Goal: Transaction & Acquisition: Purchase product/service

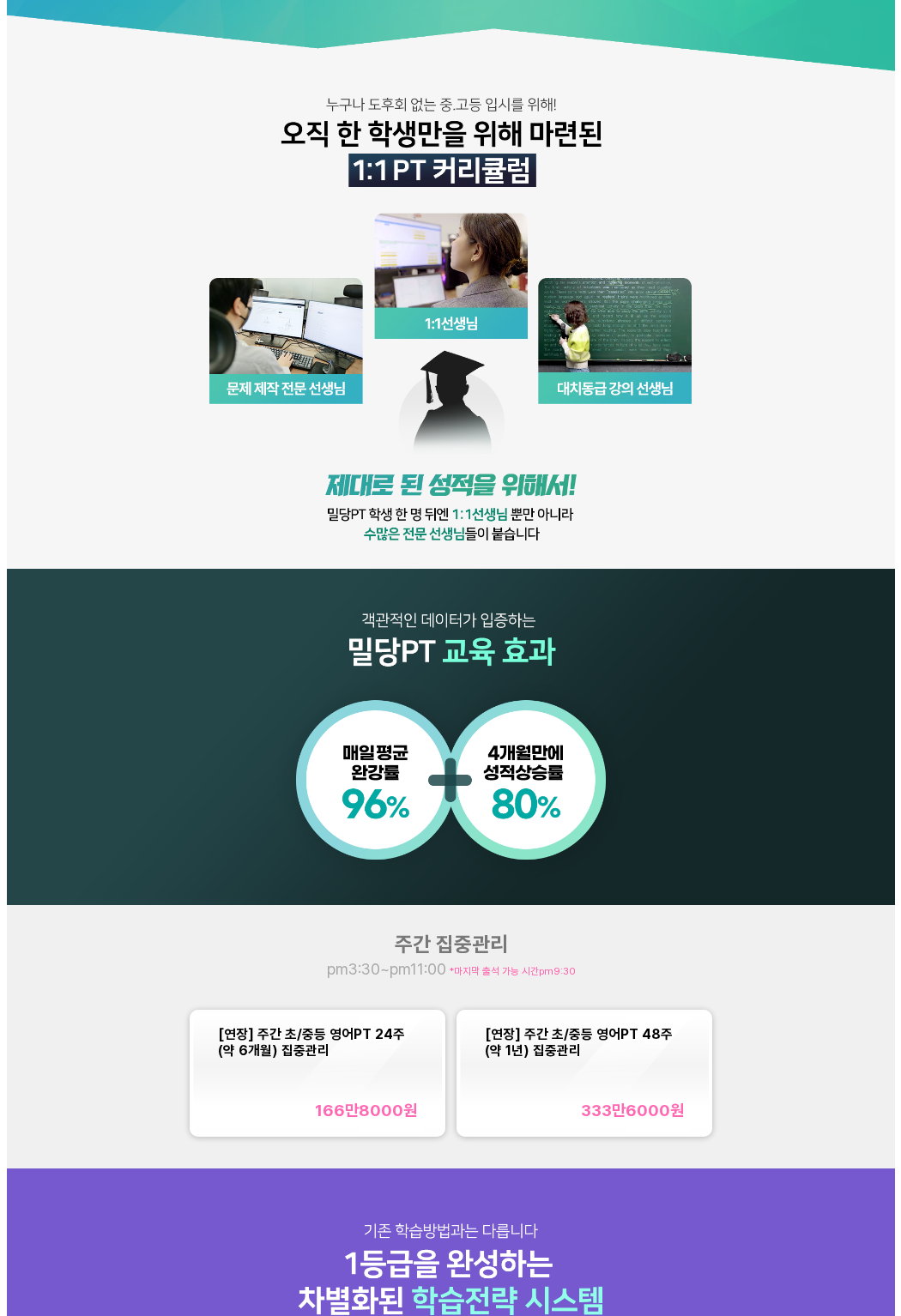
scroll to position [280, 0]
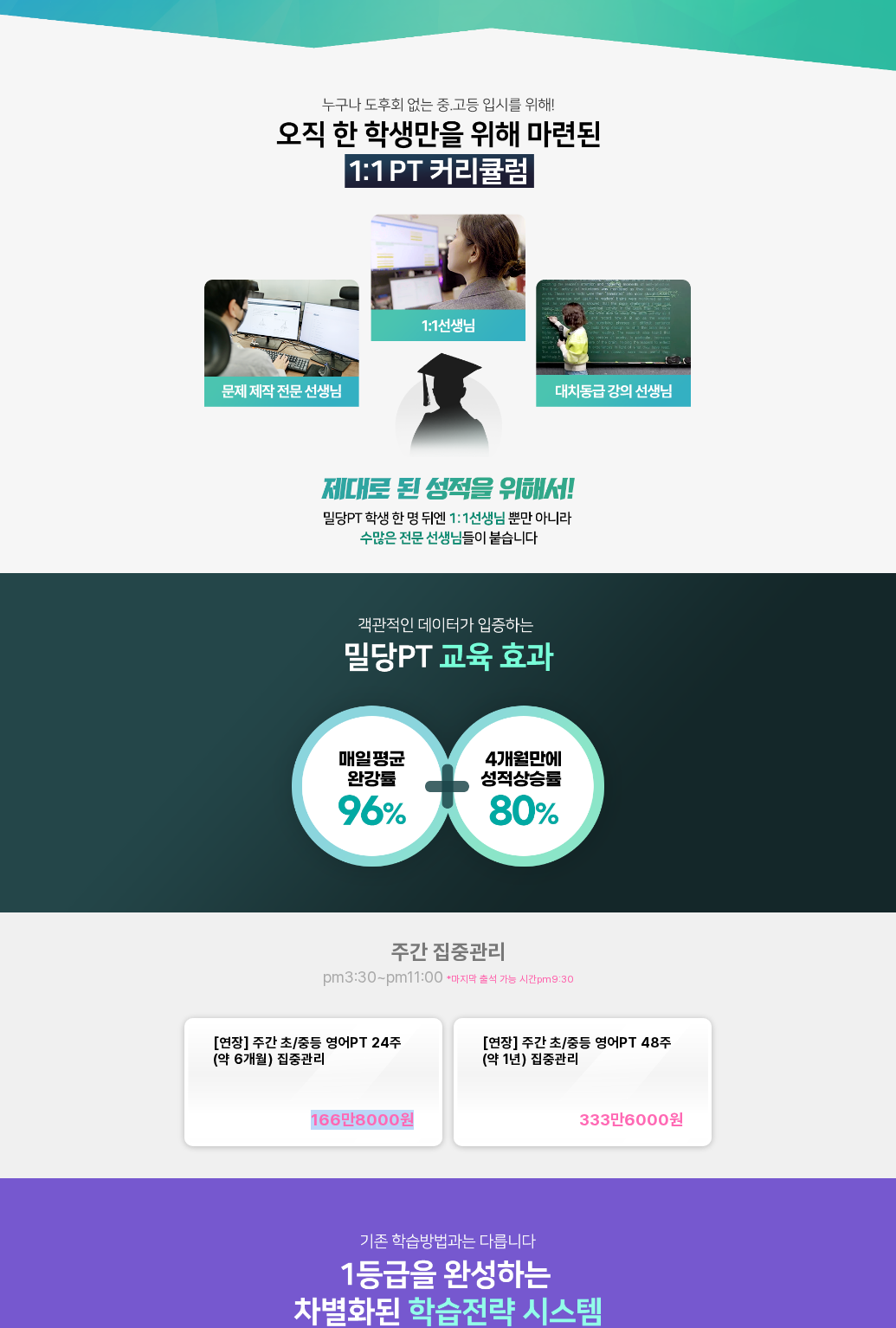
drag, startPoint x: 314, startPoint y: 1123, endPoint x: 426, endPoint y: 1125, distance: 112.0
click at [426, 1125] on div "[연장] 주간 초/중등 영어PT 24주(약 6개월) 집중관리 166만8000 원" at bounding box center [313, 1082] width 251 height 121
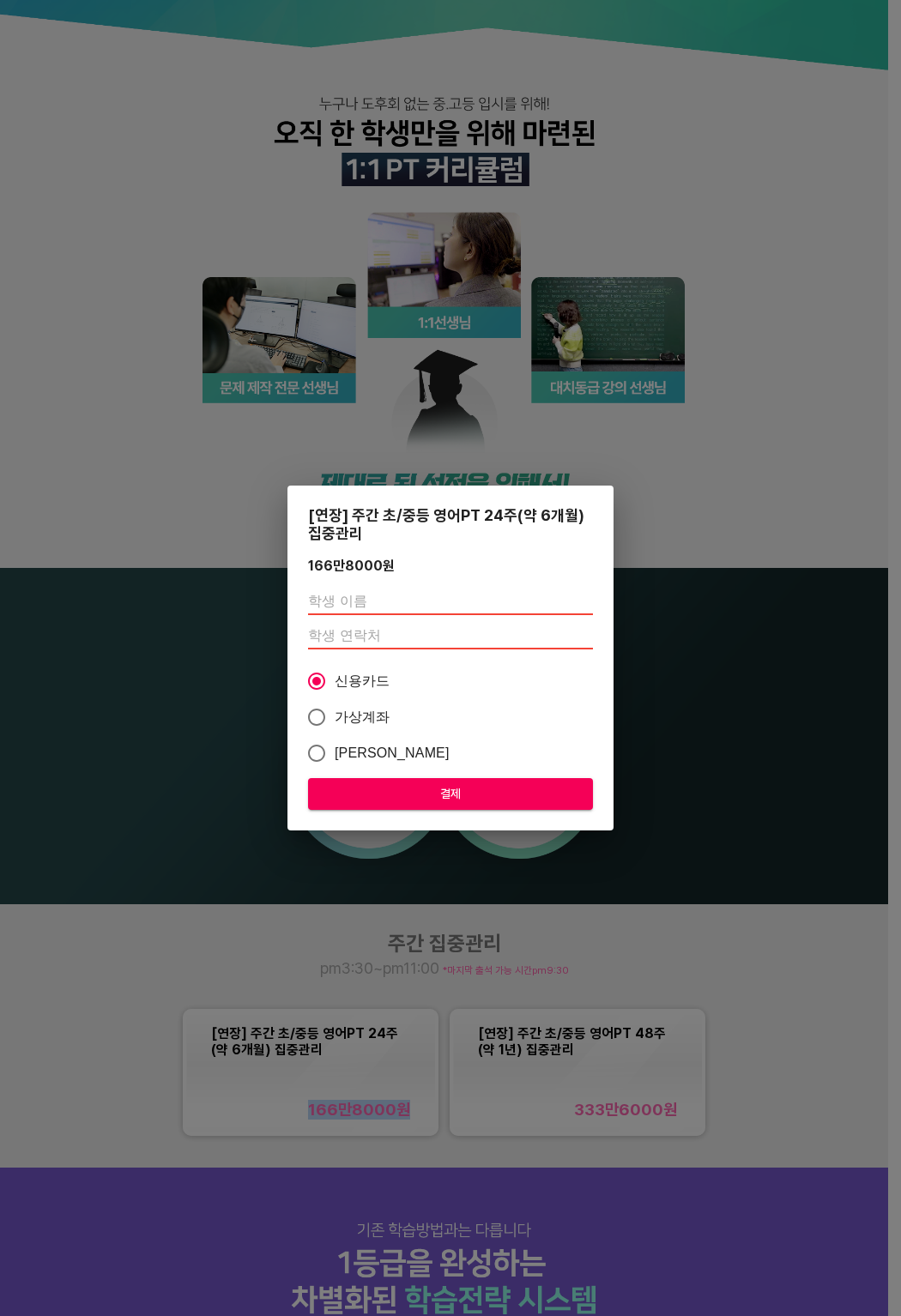
copy div "166만8000 원"
drag, startPoint x: 396, startPoint y: 564, endPoint x: 302, endPoint y: 564, distance: 94.0
click at [302, 564] on div "[연장] 주간 초/중등 영어PT 24주(약 6개월) 집중관리 166만8000 원 신용카드 가상계좌 카카오페이 결제" at bounding box center [451, 658] width 326 height 345
copy div "166만8000 원"
click at [666, 849] on div "[연장] 주간 초/중등 영어PT 24주(약 6개월) 집중관리 166만8000 원 신용카드 가상계좌 카카오페이 결제" at bounding box center [450, 658] width 901 height 1316
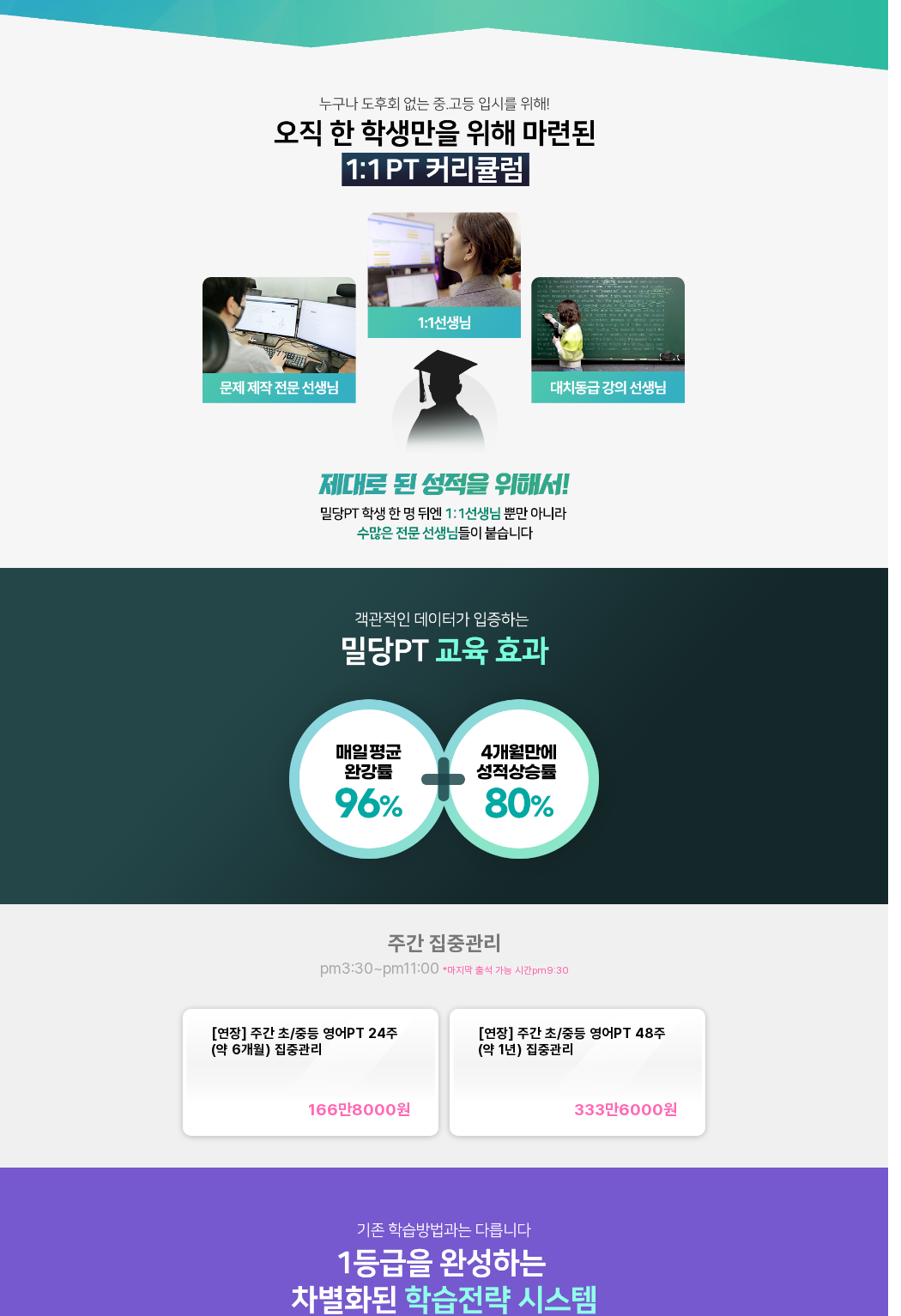
click at [666, 849] on div "원 결제" at bounding box center [450, 658] width 901 height 1316
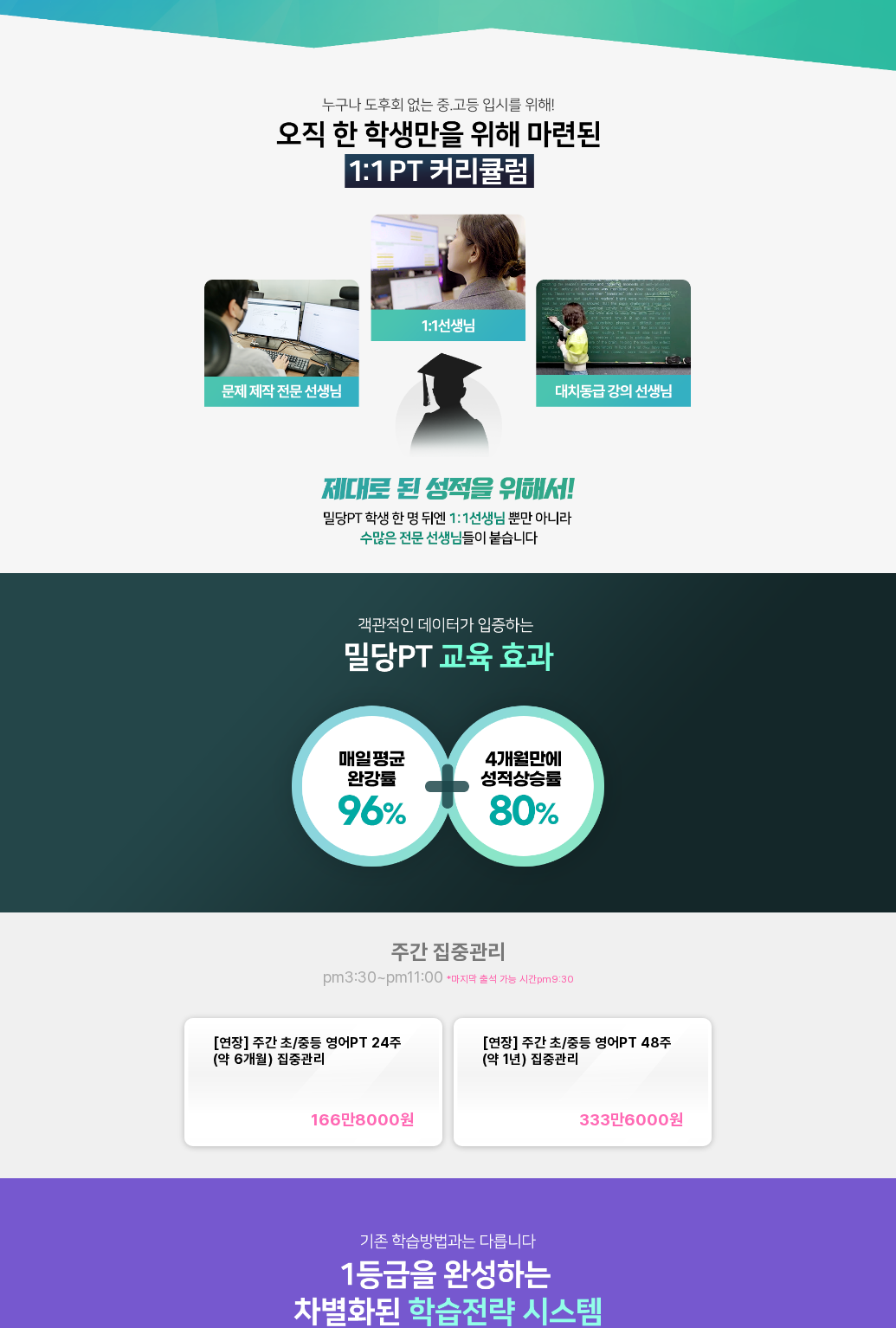
click at [575, 1120] on div "333만6000 원" at bounding box center [583, 1119] width 201 height 20
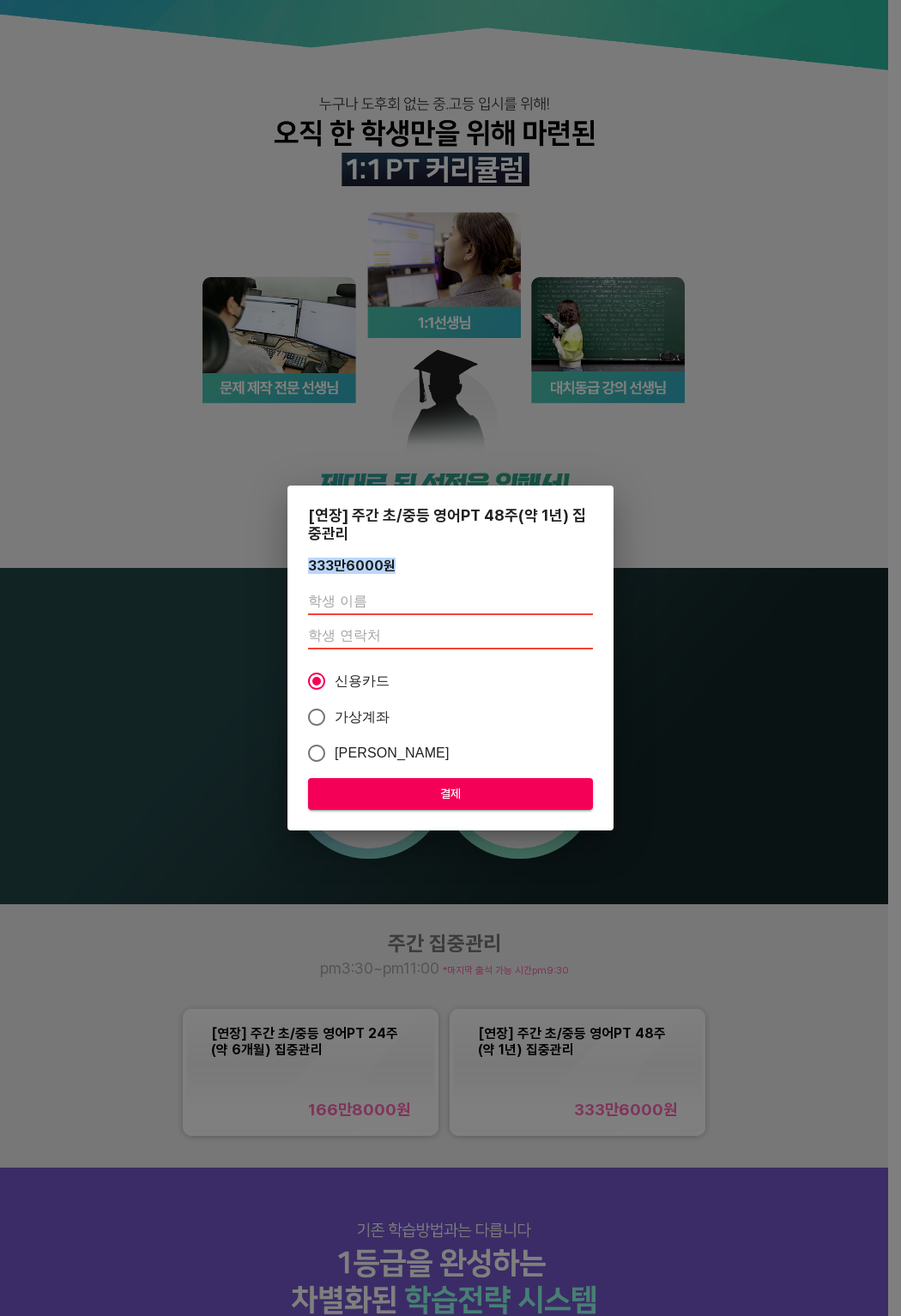
drag, startPoint x: 412, startPoint y: 569, endPoint x: 295, endPoint y: 568, distance: 117.0
click at [295, 568] on div "[연장] 주간 초/중등 영어PT 48주(약 1년) 집중관리 333만6000 원 신용카드 가상계좌 카카오페이 결제" at bounding box center [451, 658] width 326 height 345
copy div "333만6000 원"
